Goal: Task Accomplishment & Management: Manage account settings

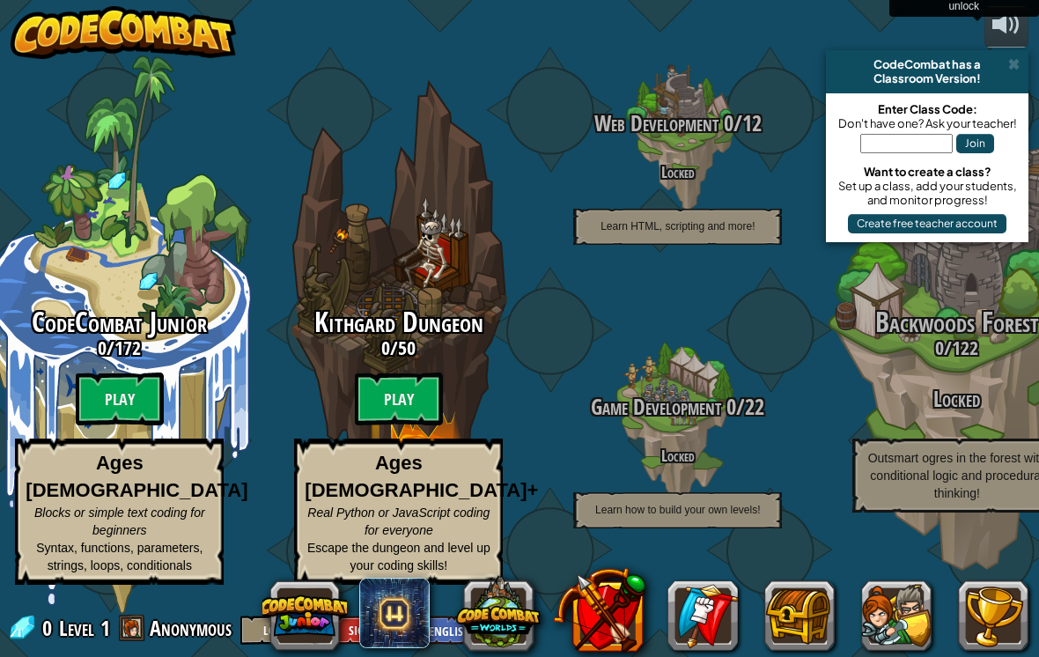
click at [879, 347] on h3 "0 / 122" at bounding box center [956, 347] width 279 height 21
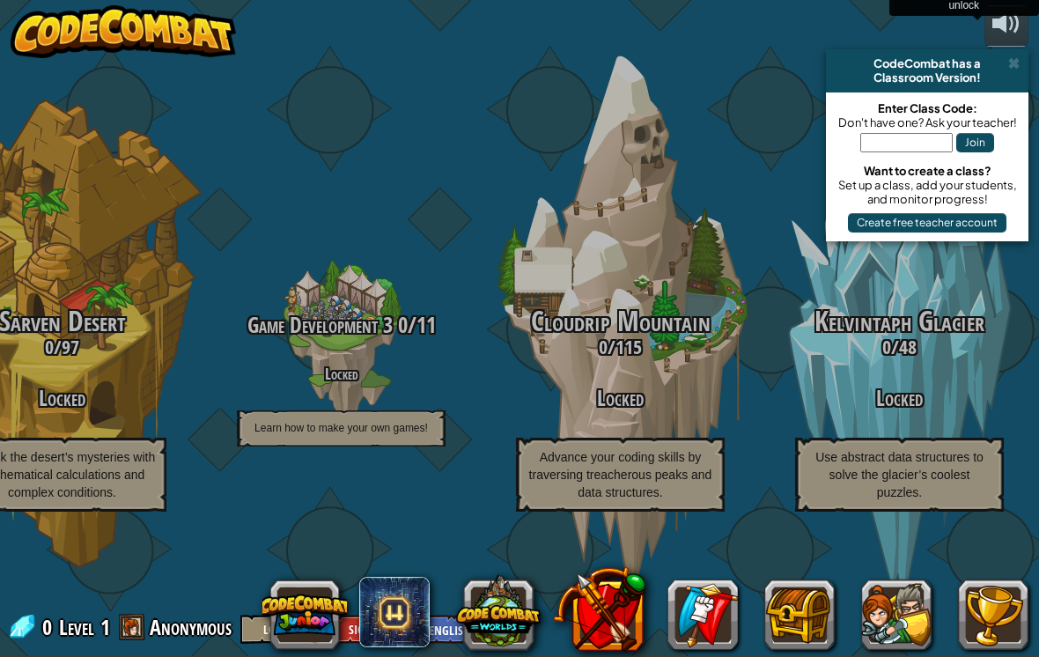
scroll to position [13, 0]
click at [328, 499] on div "Game Development 3 0 / 11 Locked Learn how to make your own games!" at bounding box center [341, 278] width 279 height 558
click at [253, 617] on button "Log In" at bounding box center [279, 629] width 79 height 29
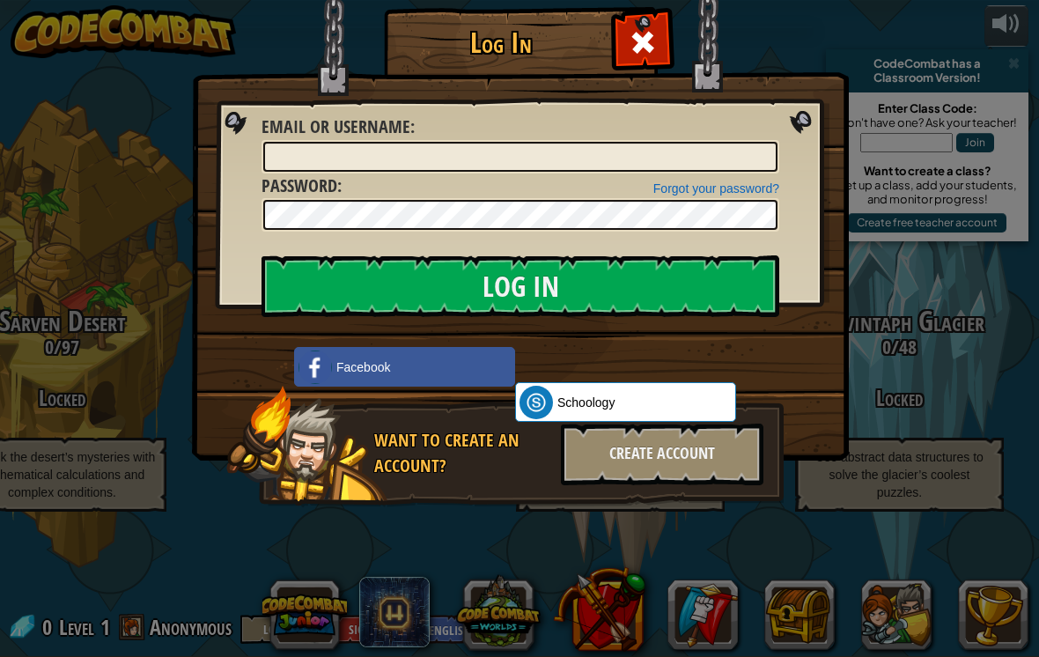
click at [631, 78] on img at bounding box center [520, 204] width 657 height 513
click at [648, 40] on span at bounding box center [643, 42] width 28 height 28
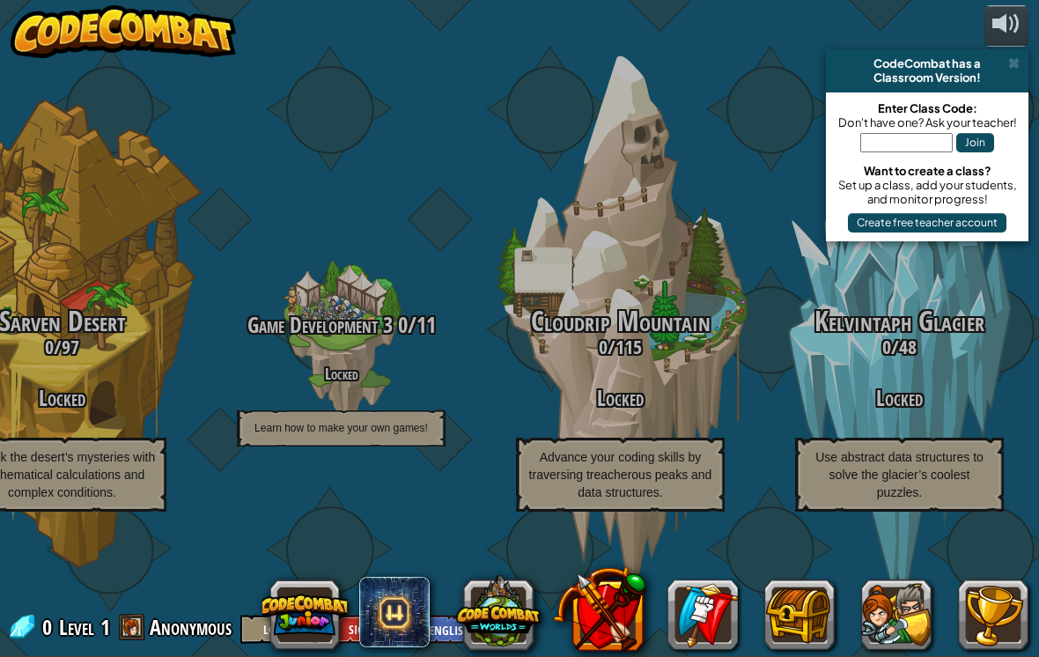
click at [347, 611] on button at bounding box center [304, 614] width 85 height 85
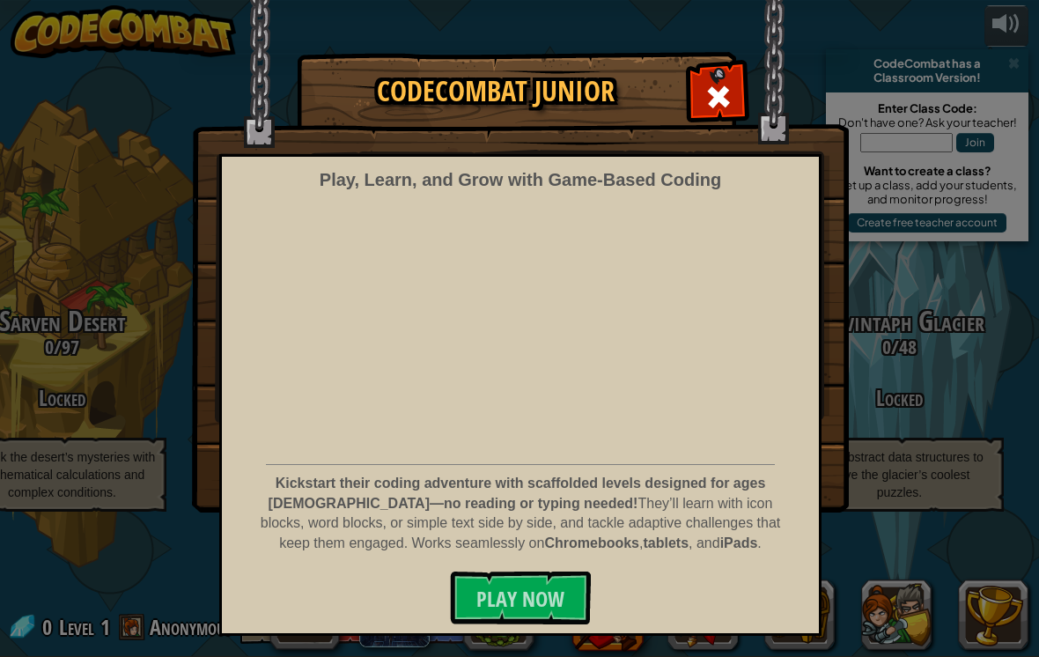
click at [713, 123] on img at bounding box center [520, 256] width 657 height 513
click at [724, 105] on span at bounding box center [718, 97] width 28 height 28
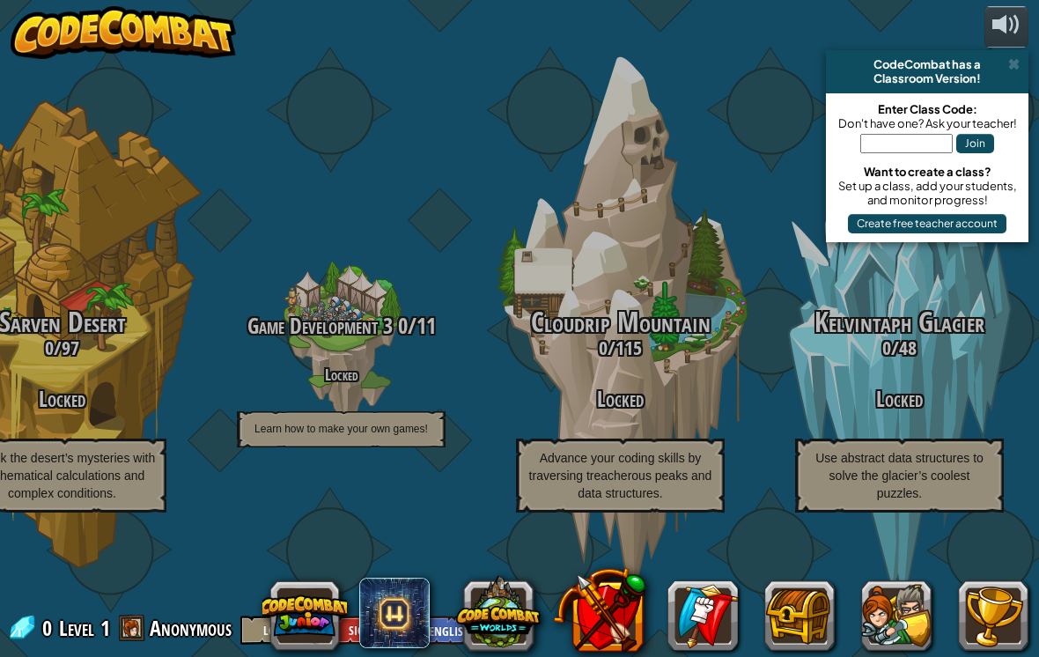
scroll to position [0, -2]
click at [178, 26] on img at bounding box center [123, 32] width 225 height 53
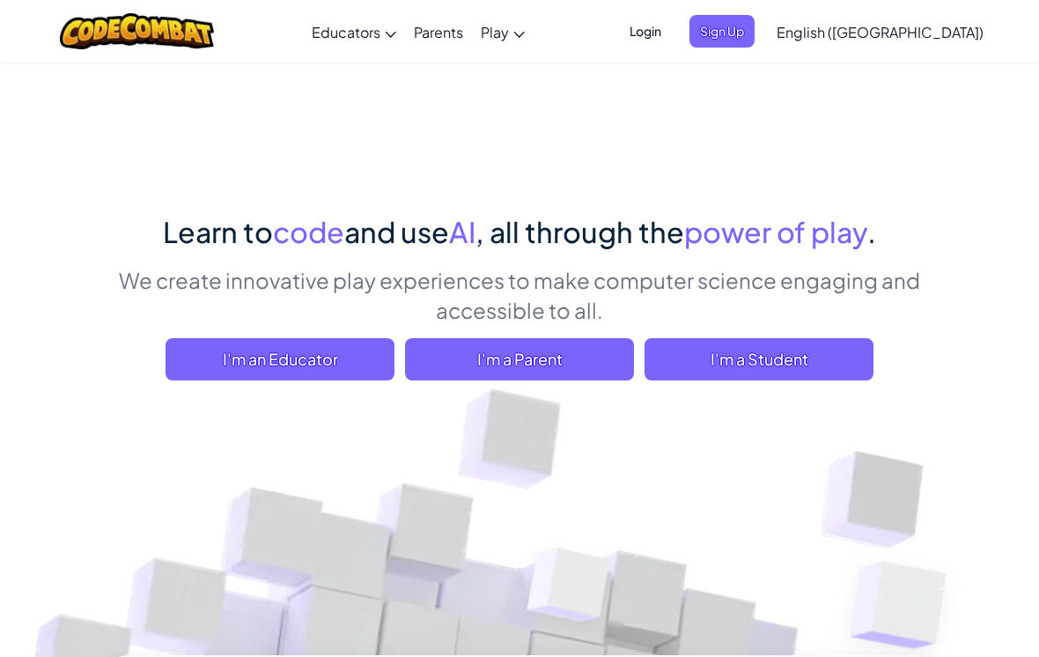
click at [672, 23] on span "Login" at bounding box center [645, 31] width 53 height 33
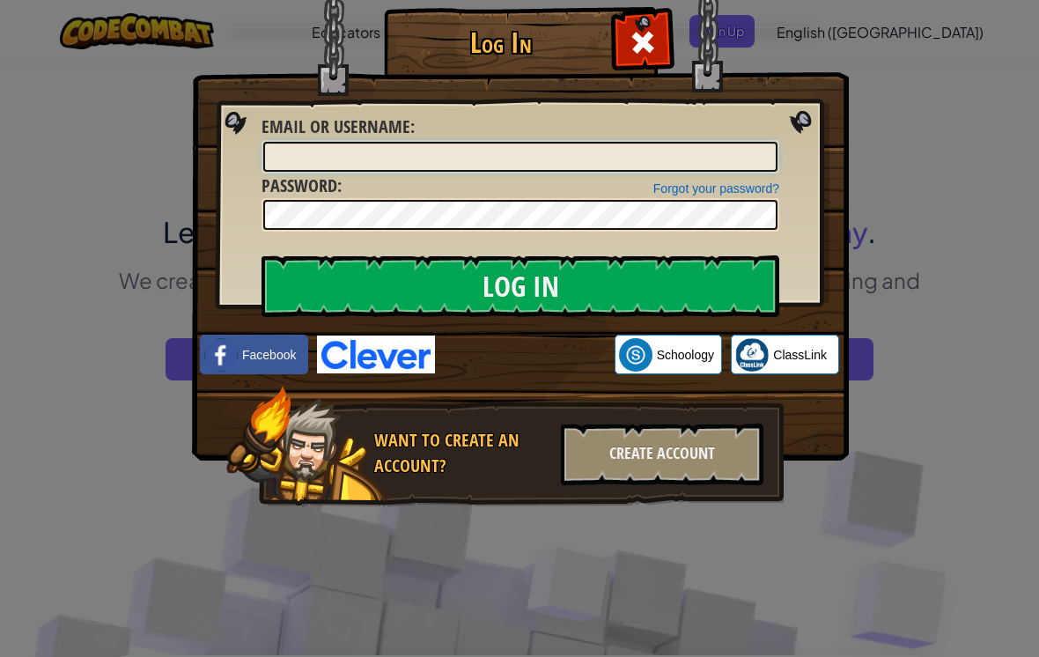
click at [482, 151] on input "Email or Username :" at bounding box center [520, 157] width 514 height 30
click at [934, 173] on div "Log In Unknown Error Email or Username : Forgot your password? Password : Log I…" at bounding box center [519, 328] width 1039 height 657
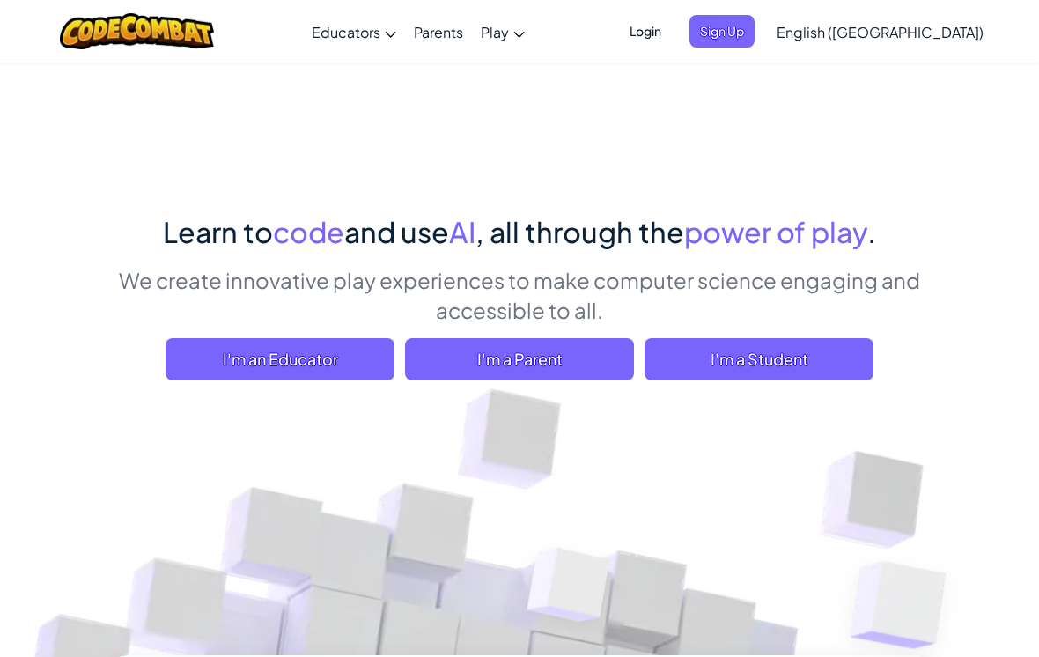
click at [672, 37] on span "Login" at bounding box center [645, 31] width 53 height 33
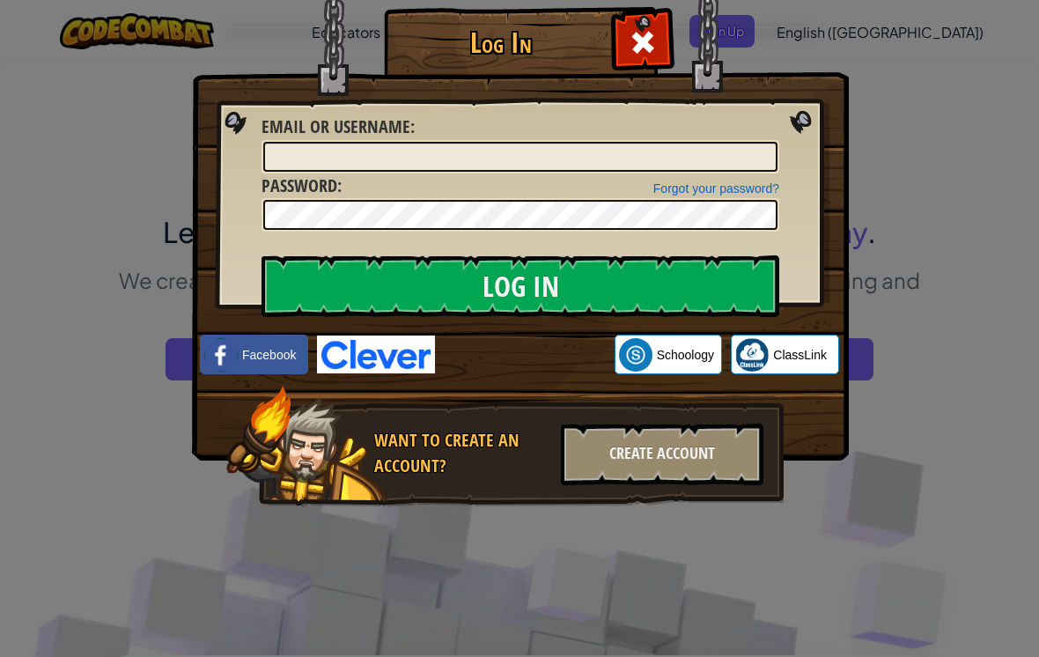
click at [996, 439] on div "Log In Unknown Error Email or Username : Forgot your password? Password : Log I…" at bounding box center [519, 328] width 1039 height 657
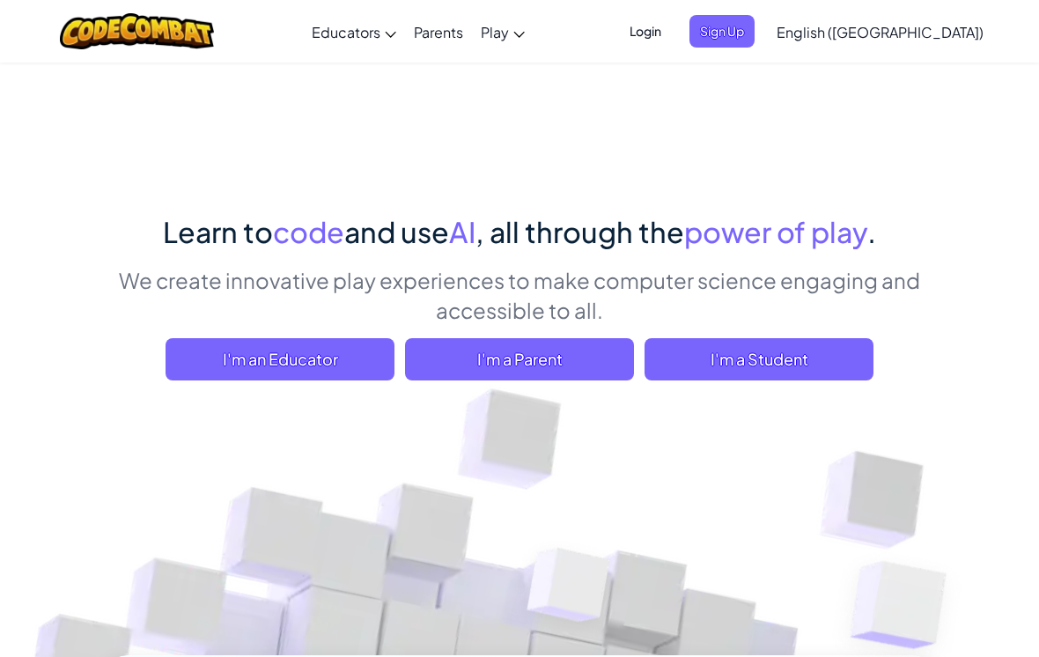
click at [672, 47] on span "Login" at bounding box center [645, 31] width 53 height 33
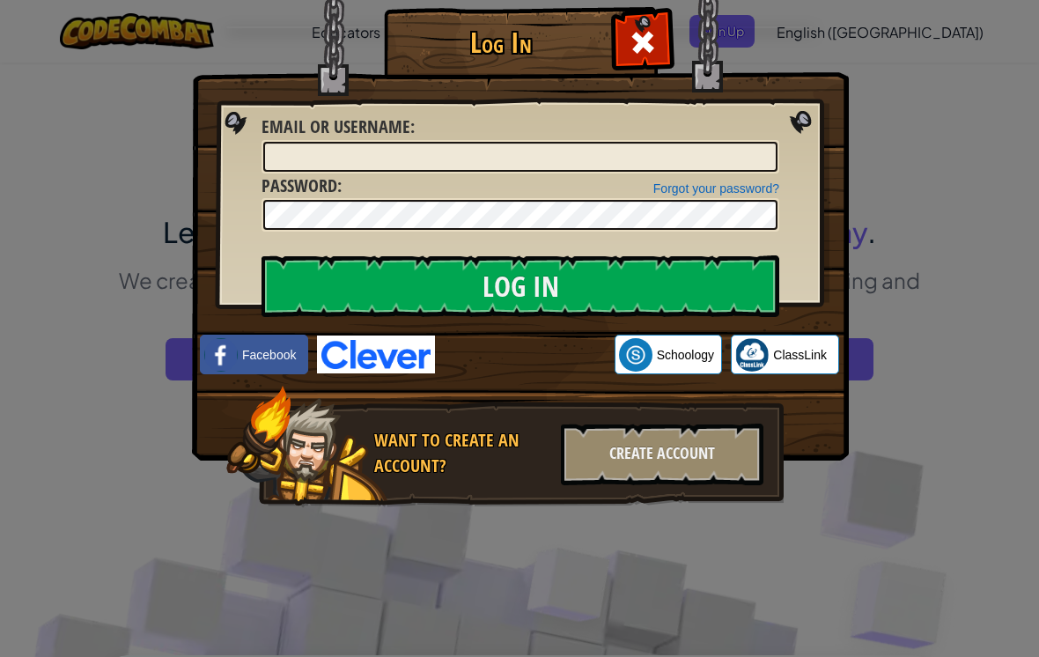
click at [557, 357] on div "Sign in with Google. Opens in new tab" at bounding box center [525, 355] width 162 height 39
